Goal: Navigation & Orientation: Find specific page/section

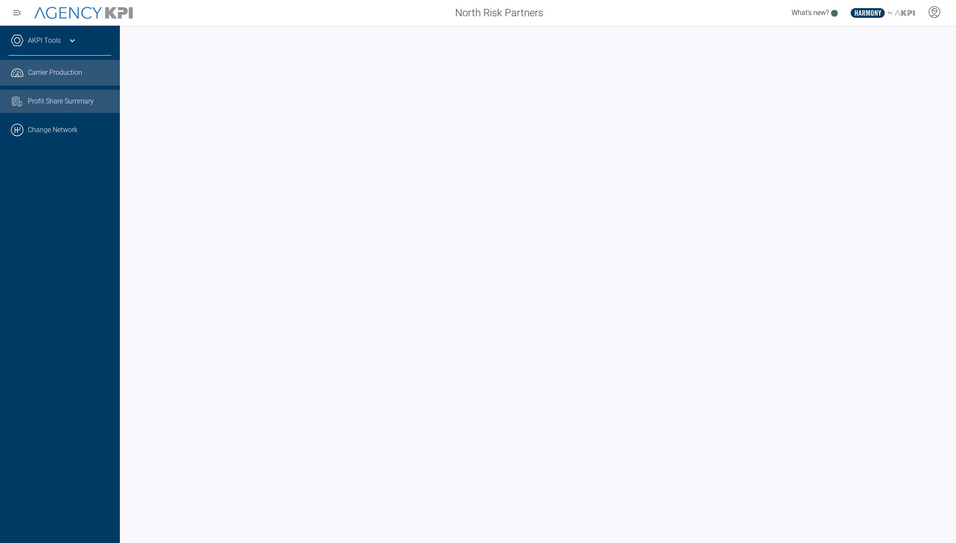
click at [60, 100] on span "Profit Share Summary" at bounding box center [61, 101] width 66 height 10
click at [936, 9] on icon at bounding box center [934, 11] width 5 height 5
click at [884, 78] on span "AgencyKPI Help Portal" at bounding box center [906, 78] width 64 height 7
click at [93, 68] on div "Carrier Production" at bounding box center [69, 73] width 83 height 10
click at [57, 39] on link "AKPI Tools" at bounding box center [44, 41] width 33 height 10
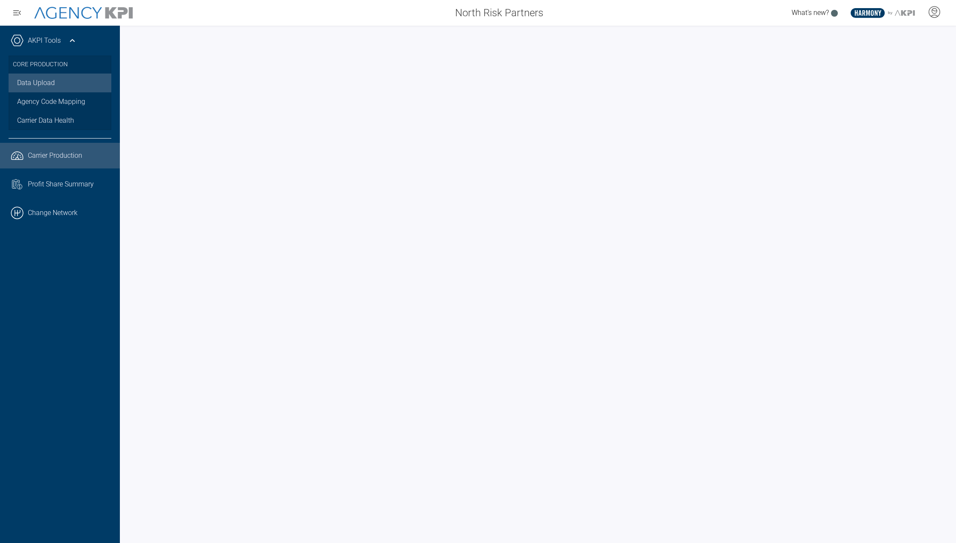
click at [54, 84] on link "Data Upload" at bounding box center [60, 83] width 103 height 19
click at [65, 193] on link "Task List Cash Streamline Icon: [URL][DOMAIN_NAME] Profit Share Summary" at bounding box center [60, 184] width 120 height 23
click at [39, 163] on link ".cls-1{fill:none;stroke:#221f20;stroke-linecap:round;stroke-linejoin:round;stro…" at bounding box center [60, 156] width 120 height 26
click at [933, 10] on icon at bounding box center [933, 12] width 13 height 13
click at [903, 36] on span "Admin Portal" at bounding box center [892, 36] width 37 height 7
